Goal: Go to known website: Go to known website

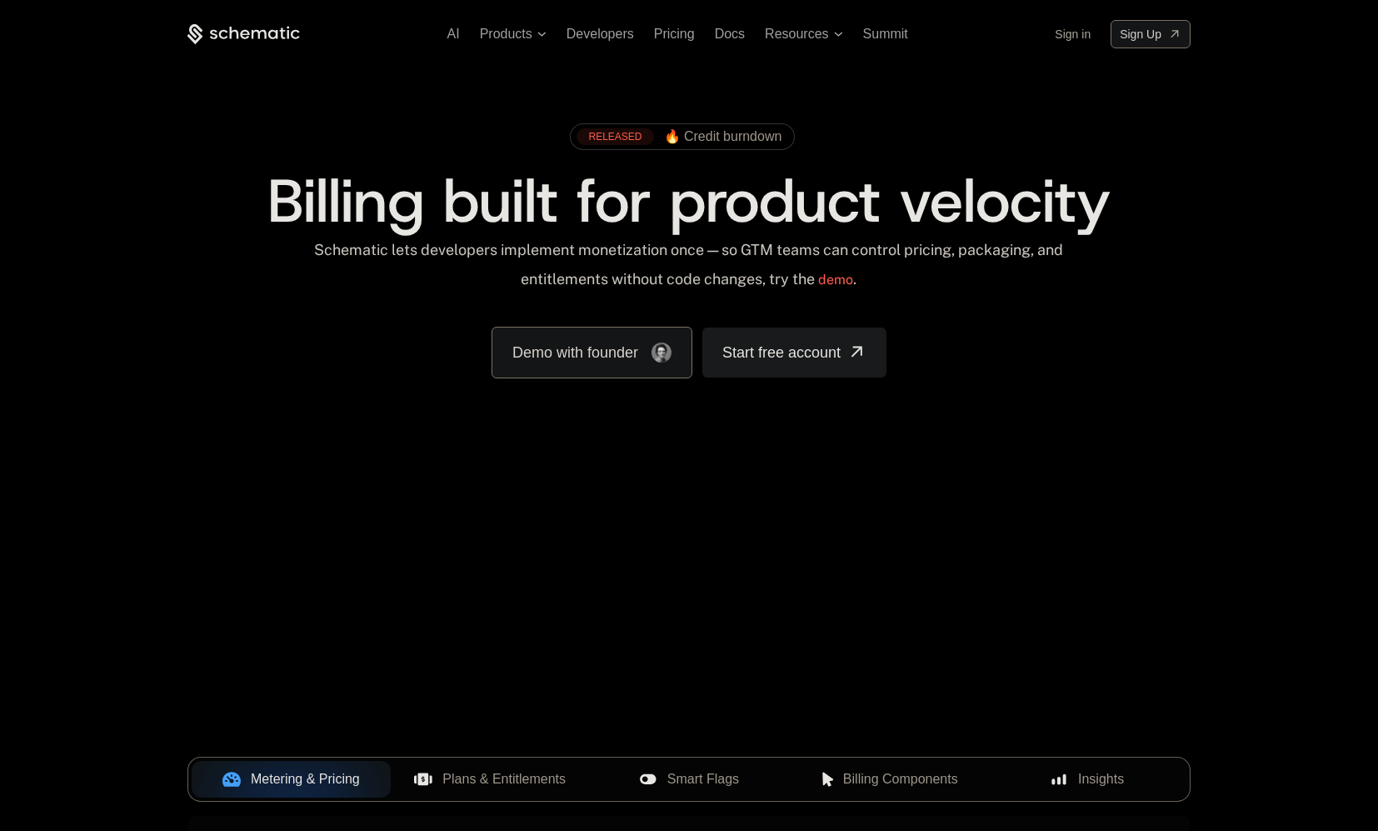
click at [1080, 40] on link "Sign in" at bounding box center [1073, 34] width 36 height 27
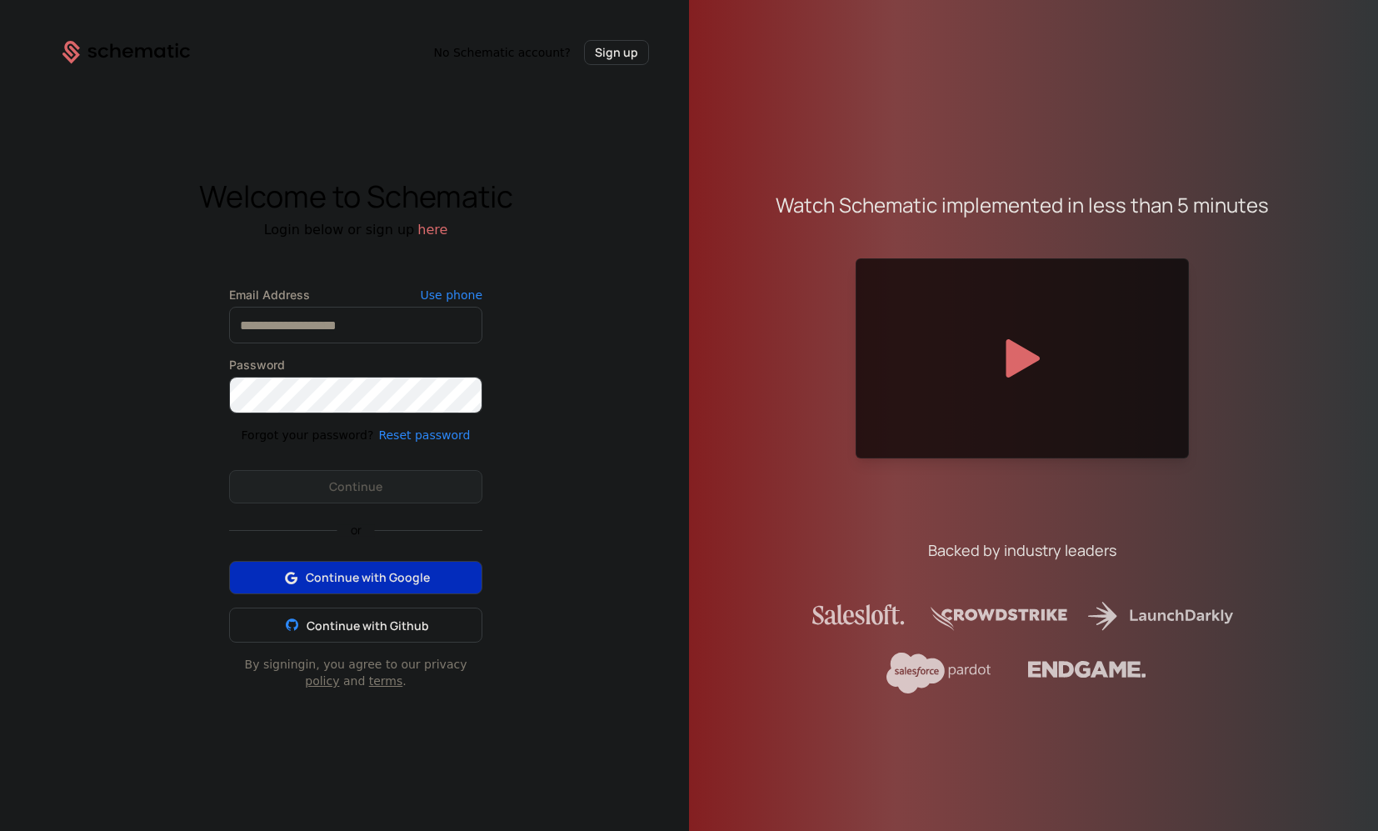
click at [400, 586] on span "Continue with Google" at bounding box center [368, 577] width 124 height 17
